Goal: Find specific page/section: Find specific page/section

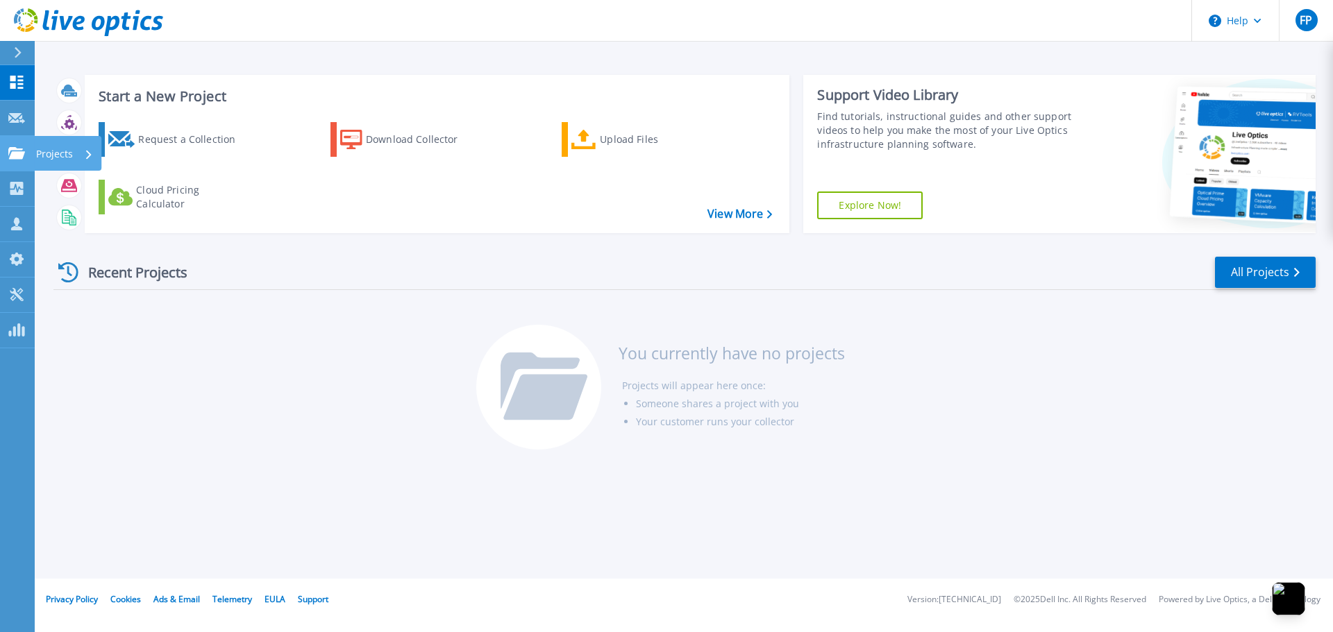
click at [4, 147] on link "Projects Projects" at bounding box center [17, 153] width 35 height 35
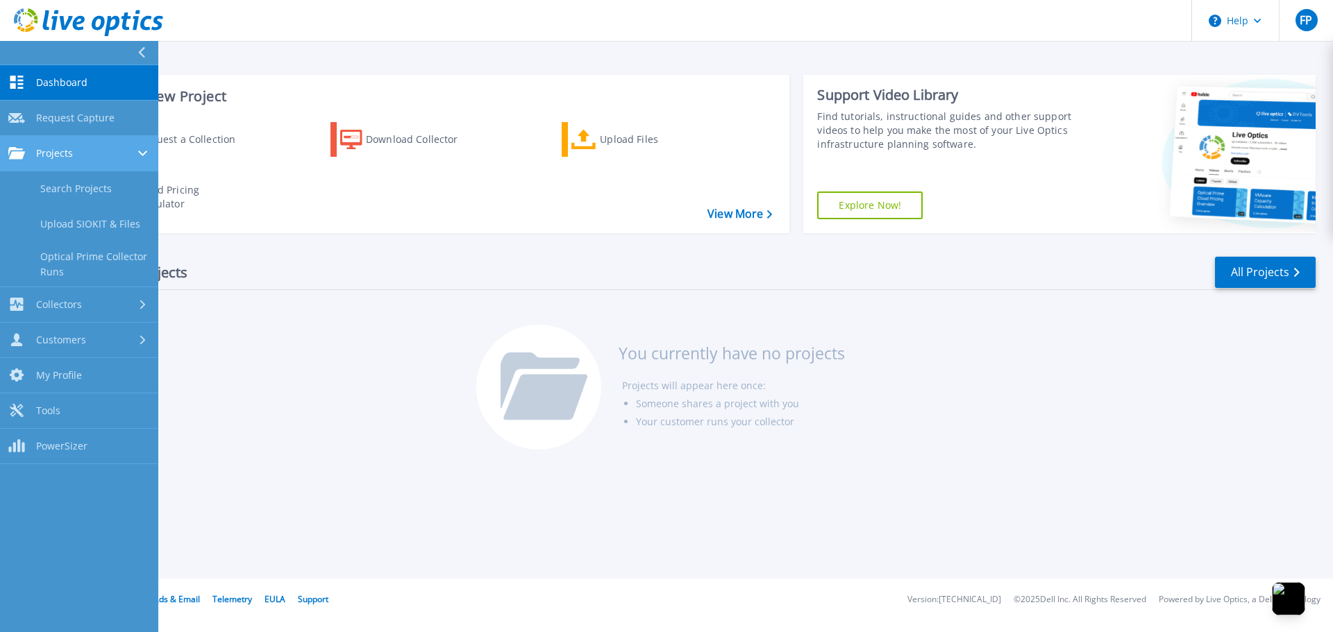
click at [87, 158] on div "Projects" at bounding box center [79, 153] width 142 height 12
click at [87, 159] on div "Projects" at bounding box center [79, 153] width 142 height 12
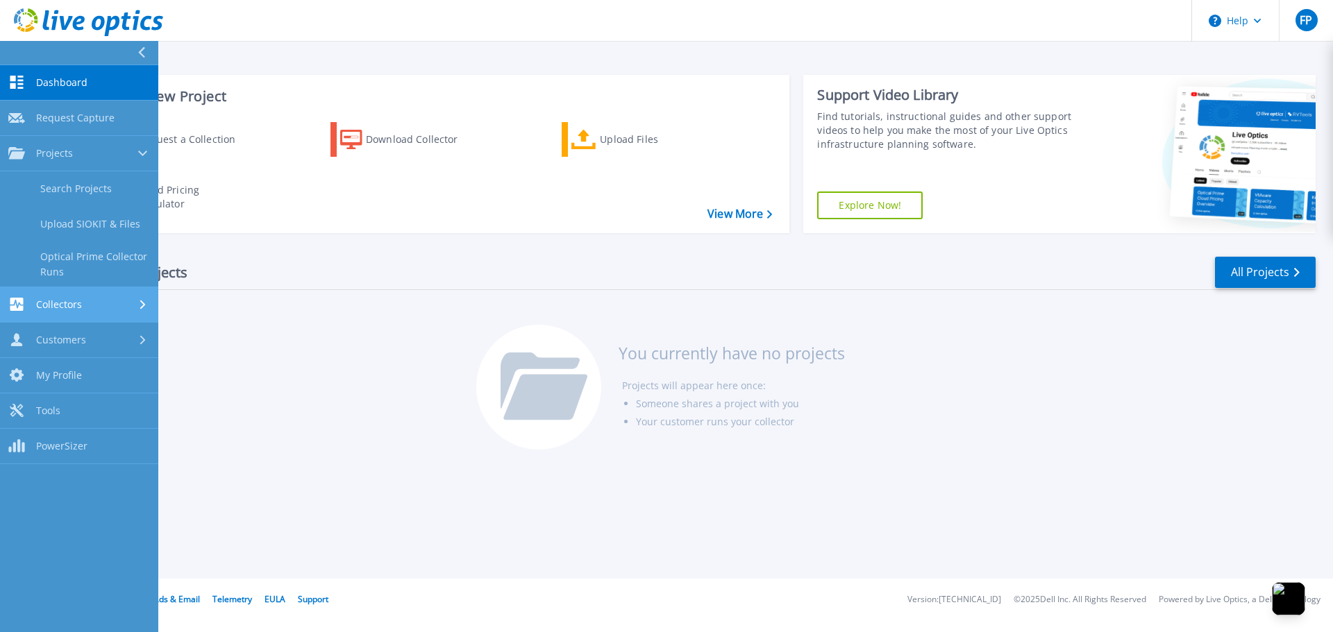
click at [90, 294] on link "Collectors Collectors" at bounding box center [79, 304] width 158 height 35
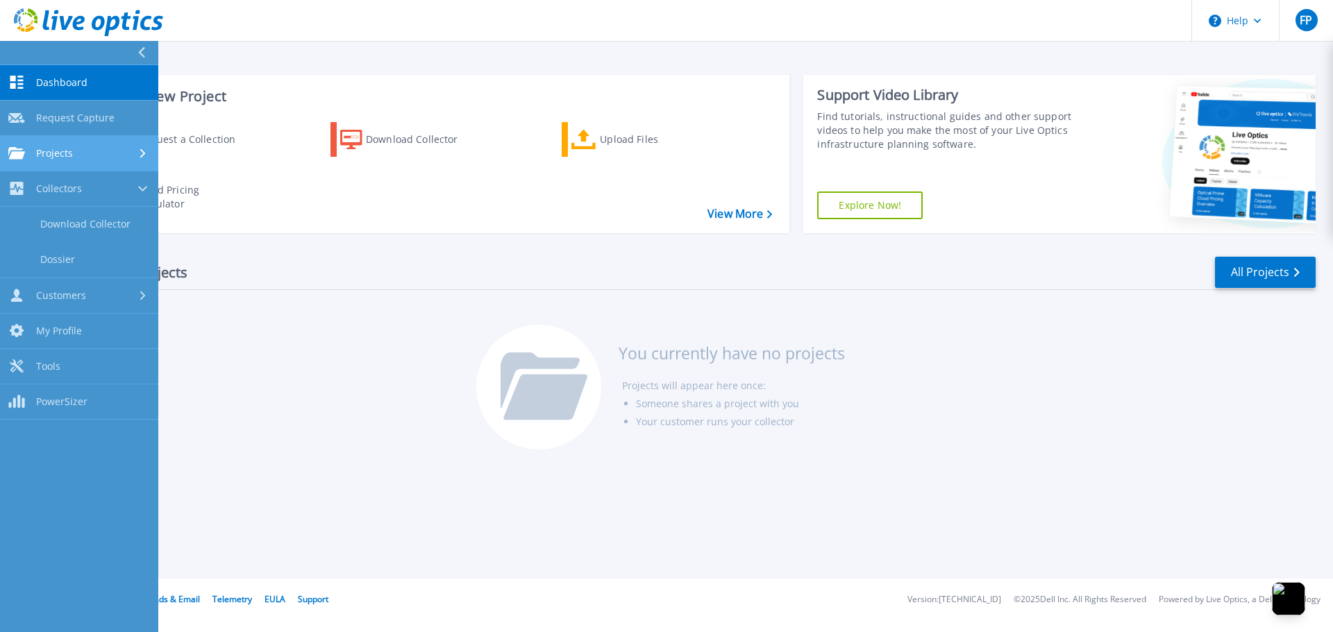
click at [52, 158] on span "Projects" at bounding box center [54, 153] width 37 height 12
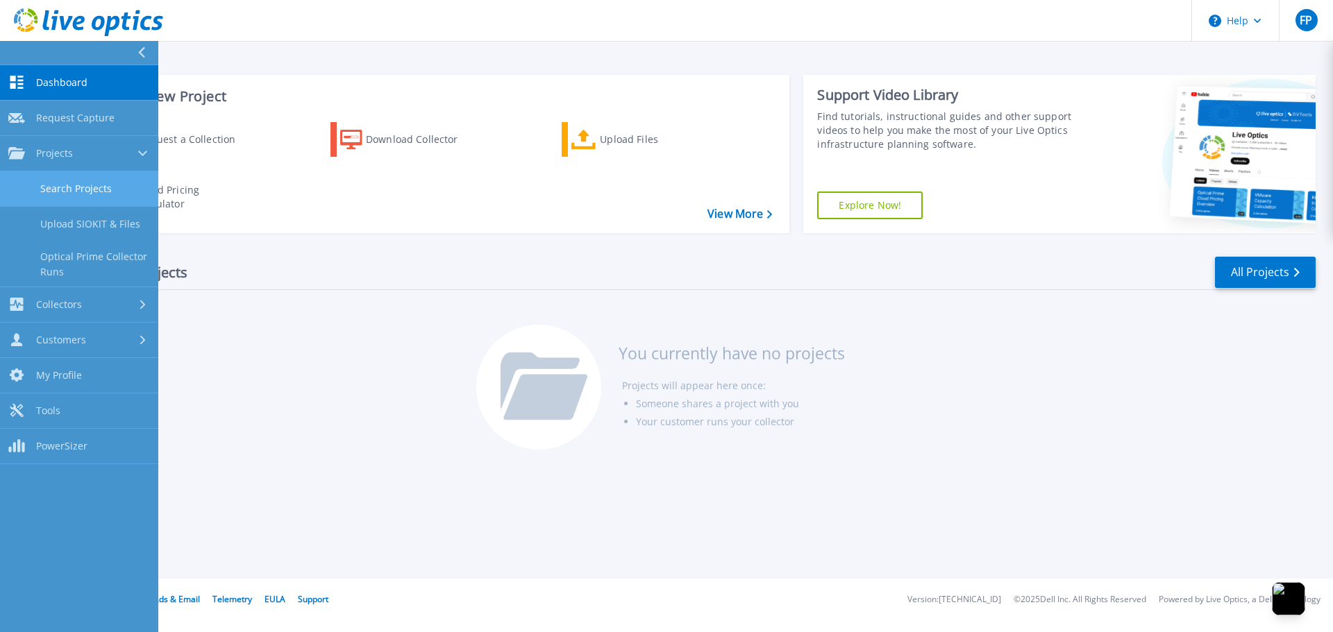
click at [78, 183] on link "Search Projects" at bounding box center [79, 188] width 158 height 35
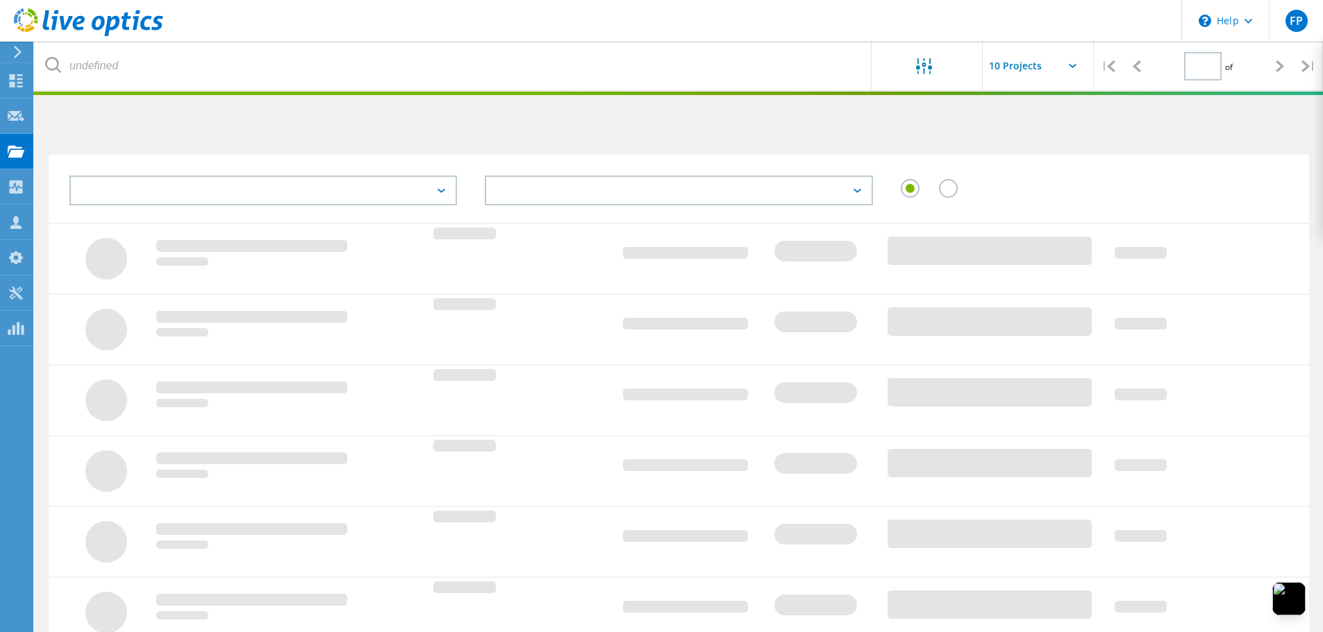
type input "1"
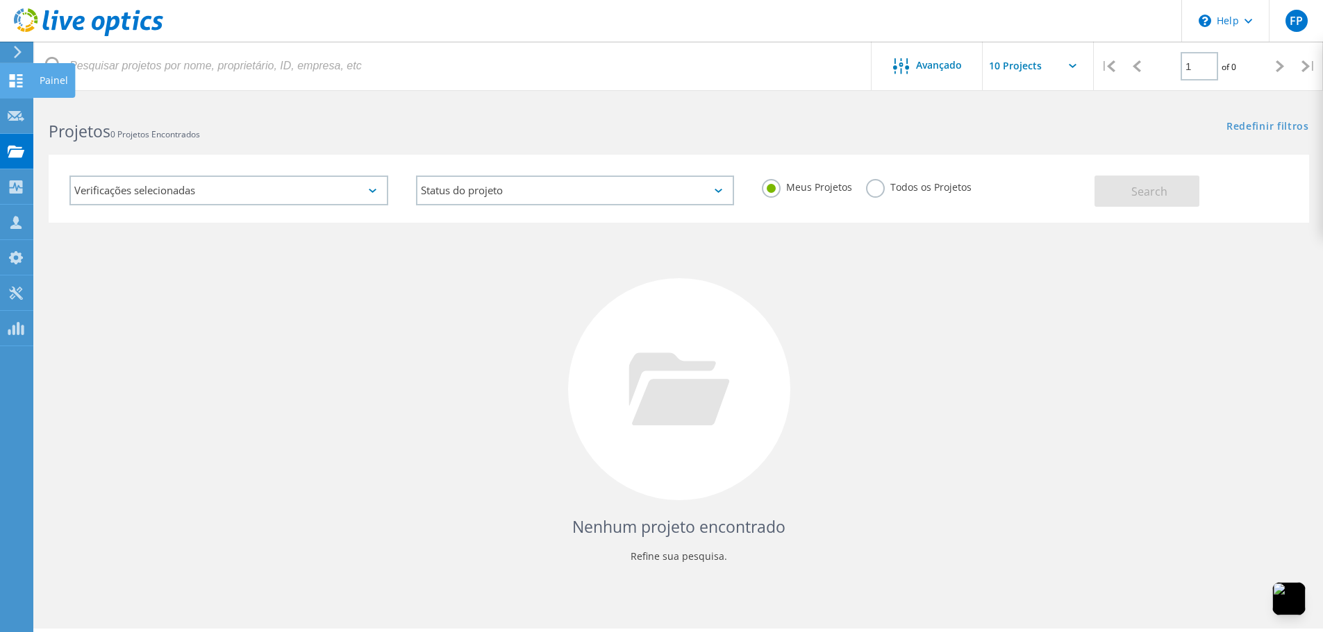
click at [21, 88] on div at bounding box center [16, 82] width 17 height 15
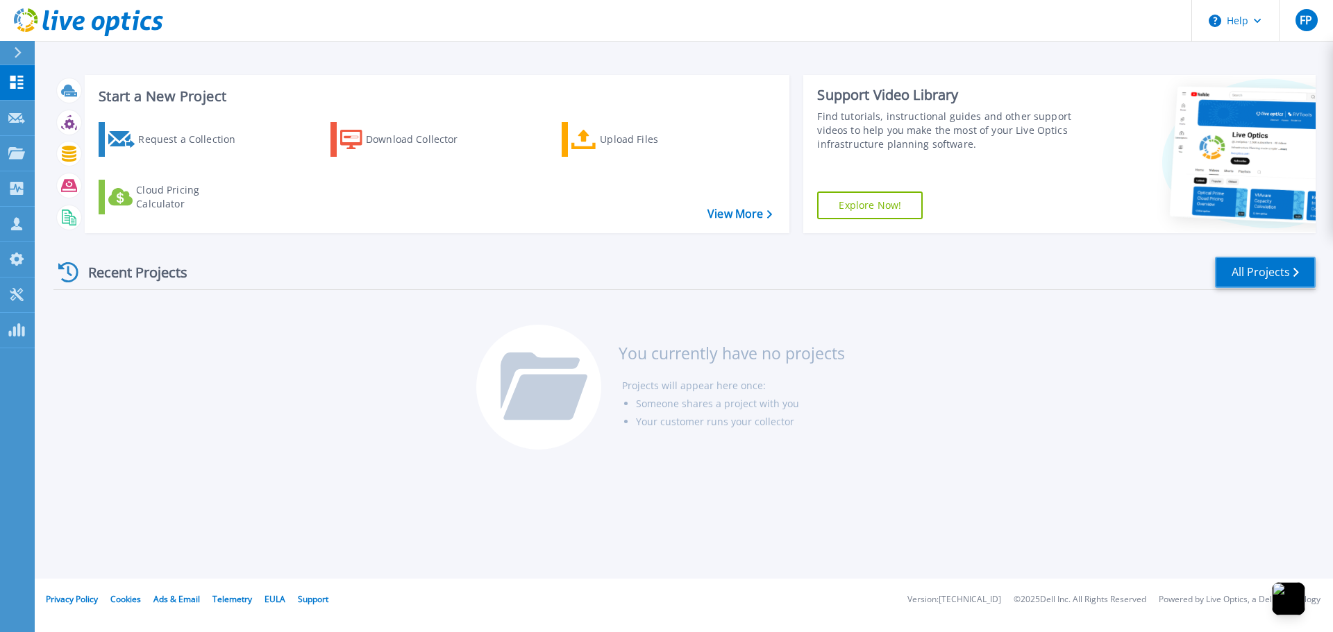
click at [1248, 267] on link "All Projects" at bounding box center [1265, 272] width 101 height 31
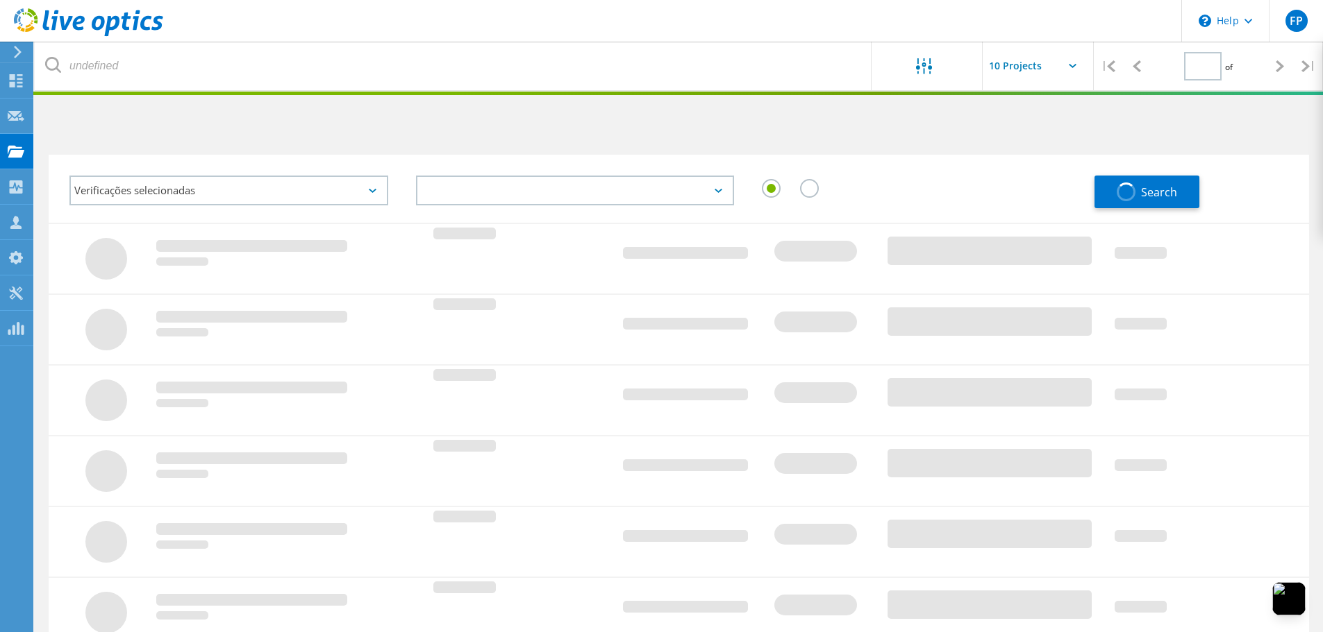
type input "1"
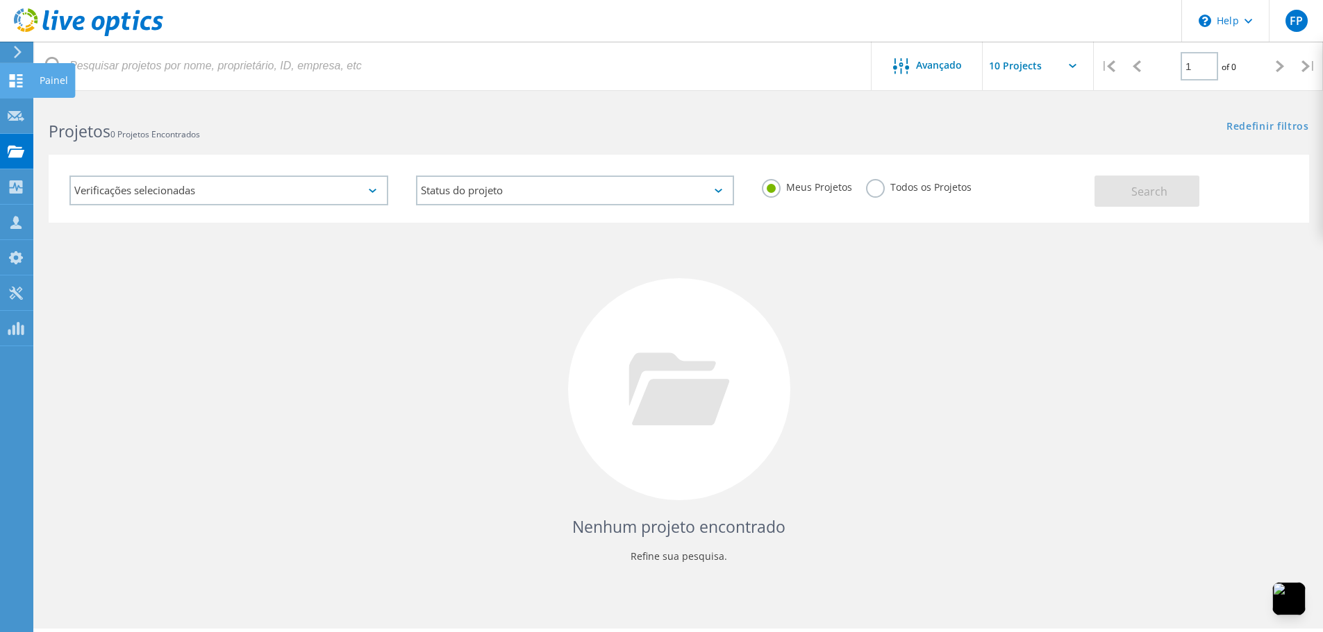
click at [15, 83] on icon at bounding box center [16, 80] width 17 height 13
